Goal: Entertainment & Leisure: Consume media (video, audio)

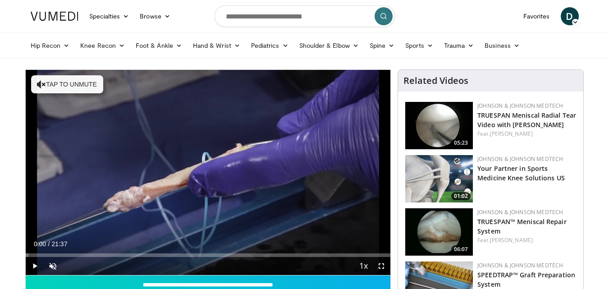
click at [573, 22] on icon at bounding box center [575, 22] width 6 height 6
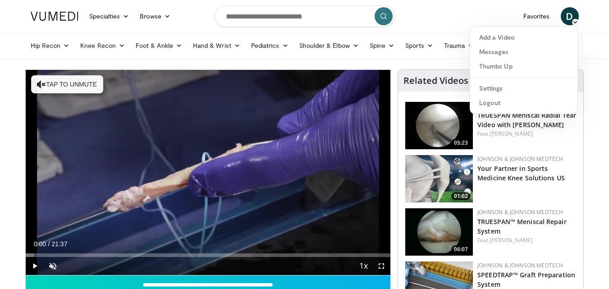
click at [565, 14] on span "D" at bounding box center [570, 16] width 18 height 18
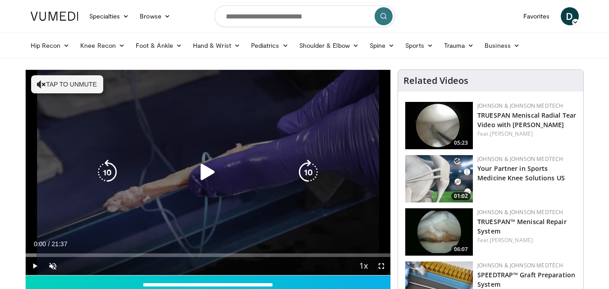
click at [41, 86] on icon "Video Player" at bounding box center [41, 84] width 9 height 9
click at [202, 171] on icon "Video Player" at bounding box center [207, 172] width 25 height 25
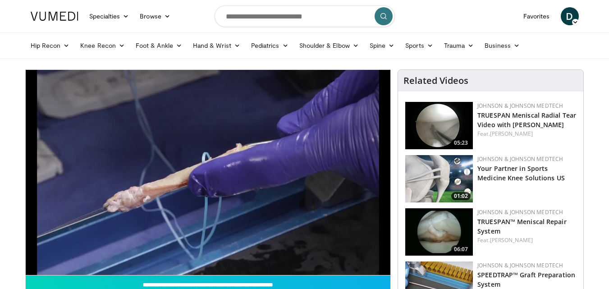
click at [202, 171] on div "10 seconds Tap to unmute" at bounding box center [208, 172] width 365 height 205
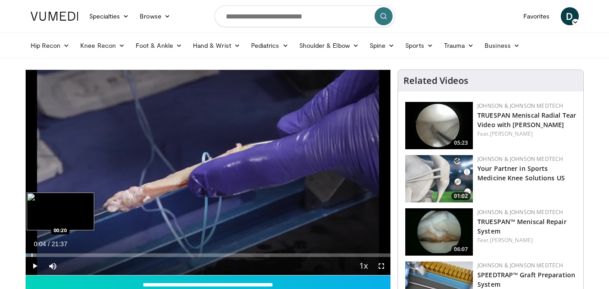
click at [32, 254] on div "Progress Bar" at bounding box center [32, 255] width 1 height 4
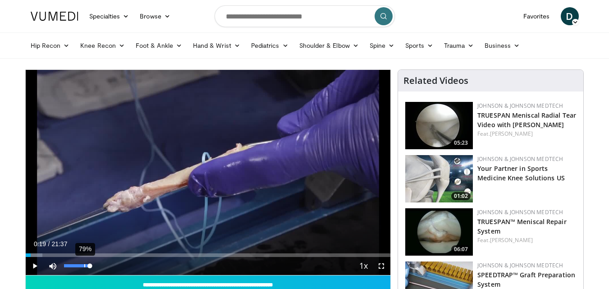
click at [85, 265] on div "79%" at bounding box center [77, 265] width 26 height 3
click at [77, 265] on div "49%" at bounding box center [77, 265] width 26 height 3
click at [81, 265] on div "63%" at bounding box center [77, 265] width 26 height 3
click at [33, 264] on span "Video Player" at bounding box center [35, 266] width 18 height 18
click at [74, 265] on div "40%" at bounding box center [77, 265] width 26 height 3
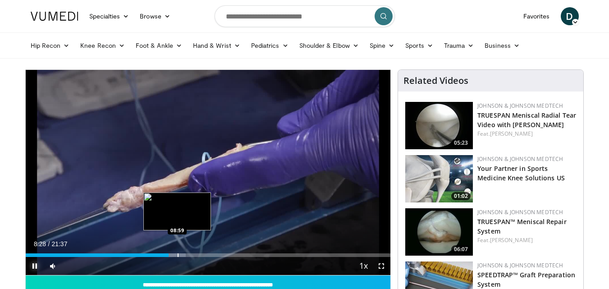
click at [175, 255] on div "Progress Bar" at bounding box center [172, 255] width 27 height 4
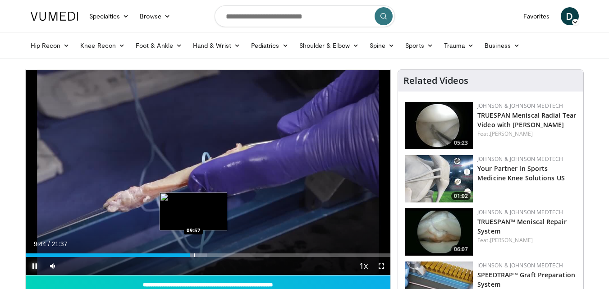
click at [194, 255] on div "Progress Bar" at bounding box center [194, 255] width 1 height 4
click at [199, 254] on div "Progress Bar" at bounding box center [199, 255] width 1 height 4
